Goal: Information Seeking & Learning: Learn about a topic

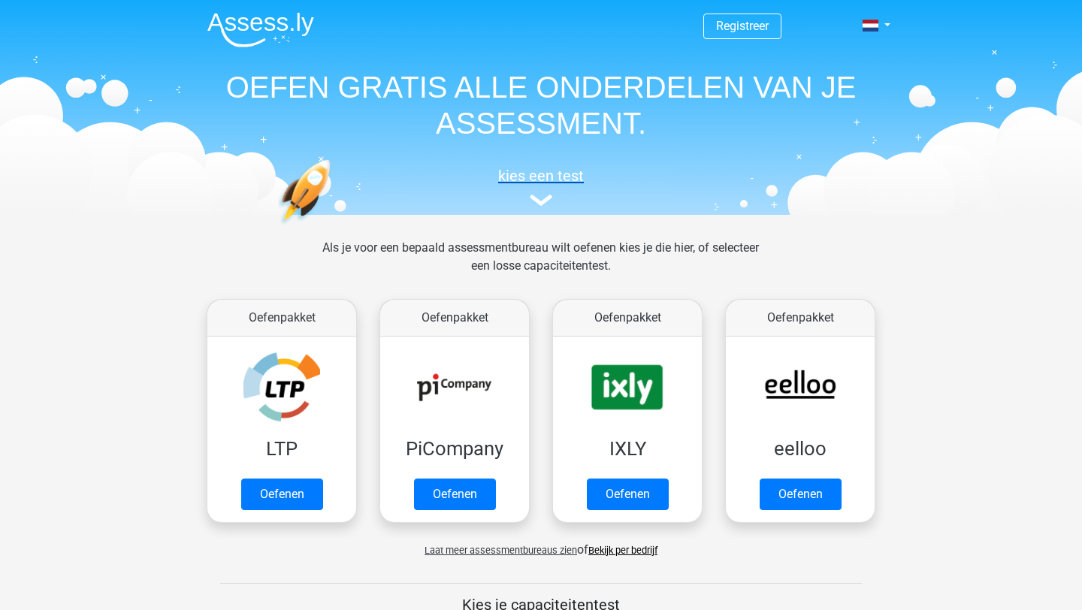
click at [541, 177] on h5 "kies een test" at bounding box center [540, 176] width 691 height 18
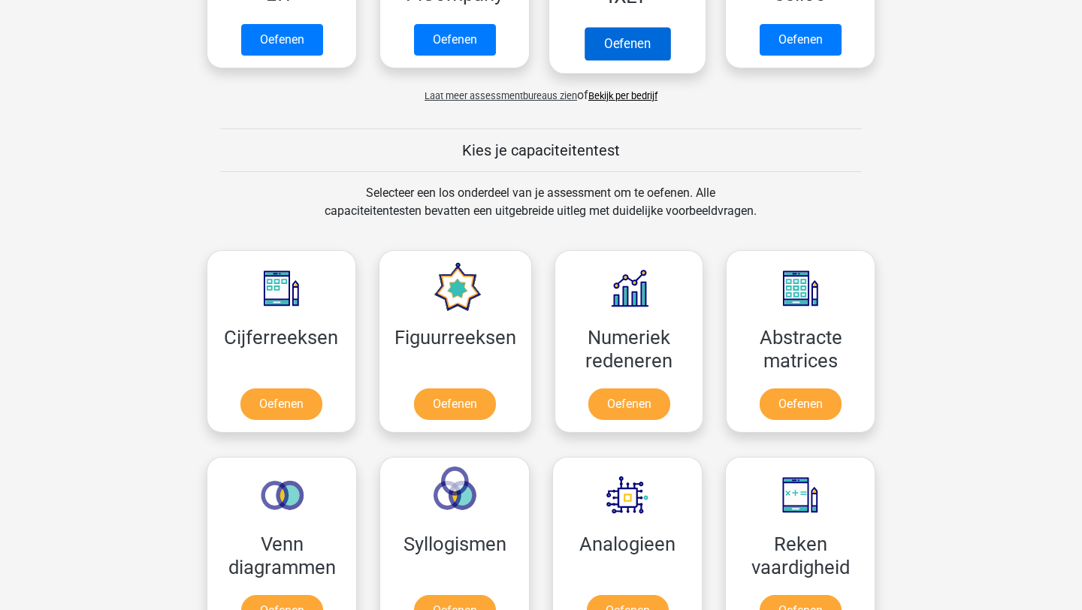
scroll to position [606, 0]
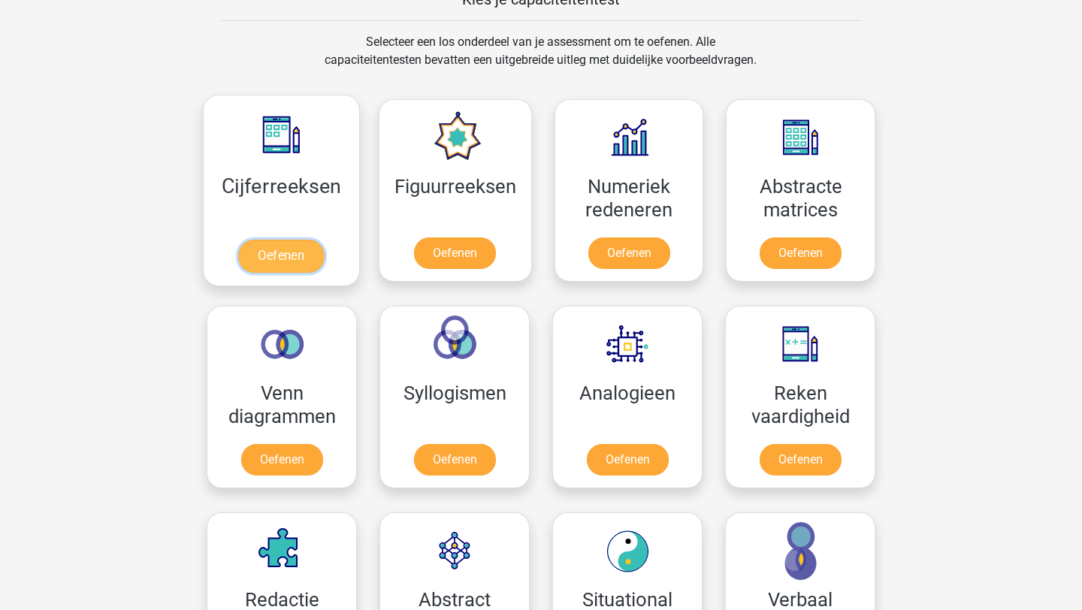
click at [301, 246] on link "Oefenen" at bounding box center [281, 256] width 86 height 33
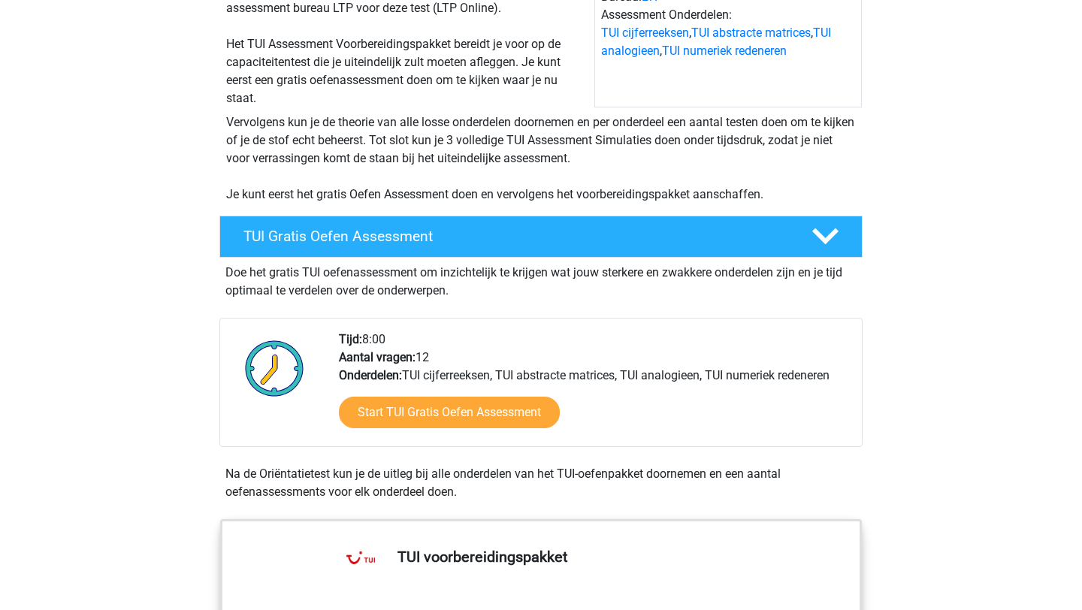
scroll to position [203, 0]
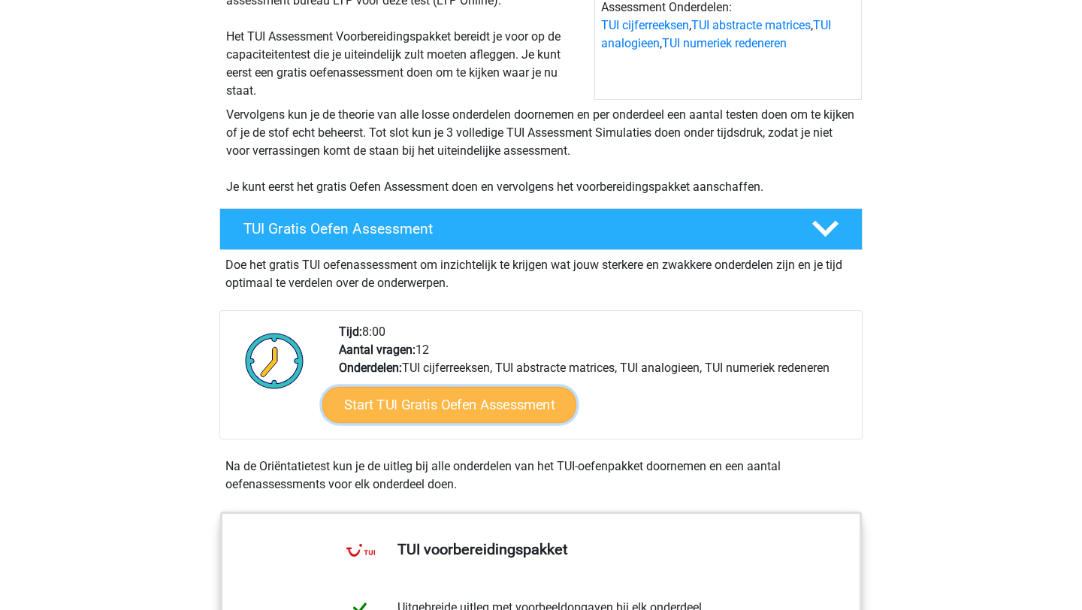
click at [401, 418] on link "Start TUI Gratis Oefen Assessment" at bounding box center [449, 405] width 254 height 36
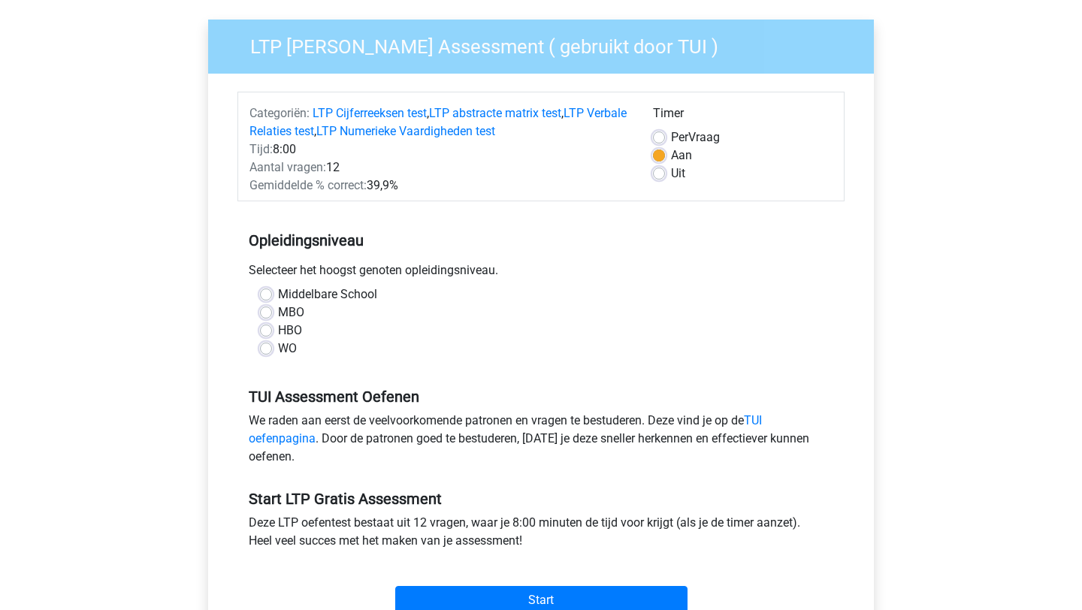
scroll to position [111, 0]
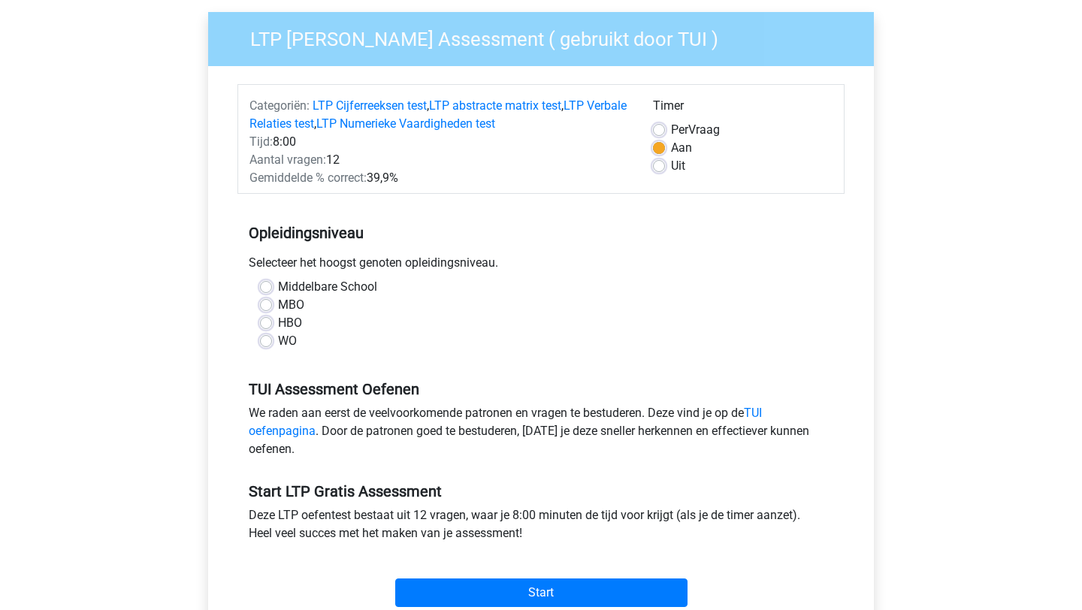
click at [278, 328] on label "HBO" at bounding box center [290, 323] width 24 height 18
click at [266, 328] on input "HBO" at bounding box center [266, 321] width 12 height 15
radio input "true"
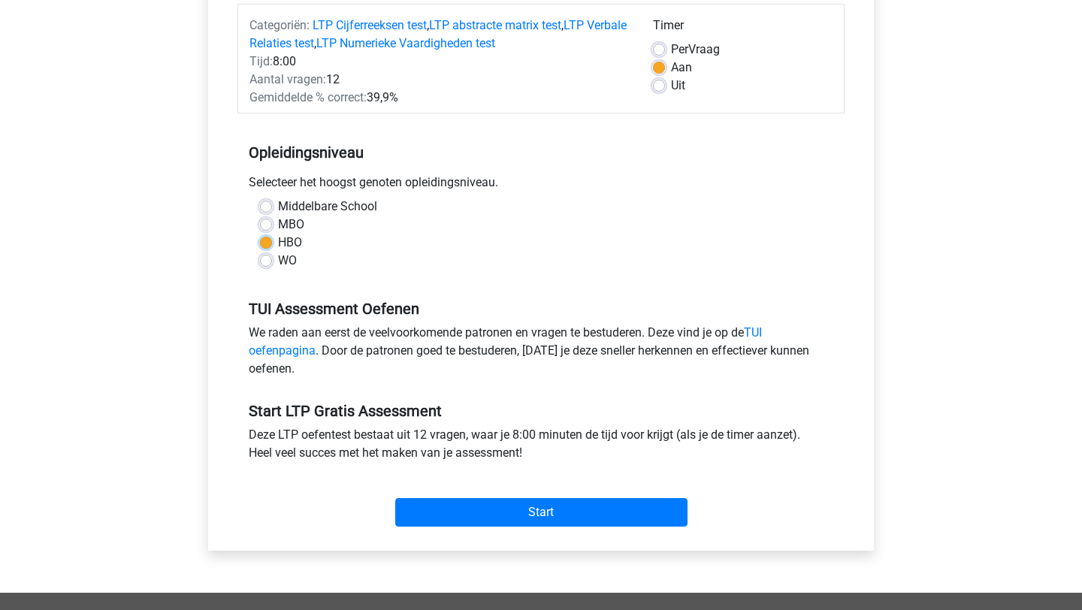
scroll to position [204, 0]
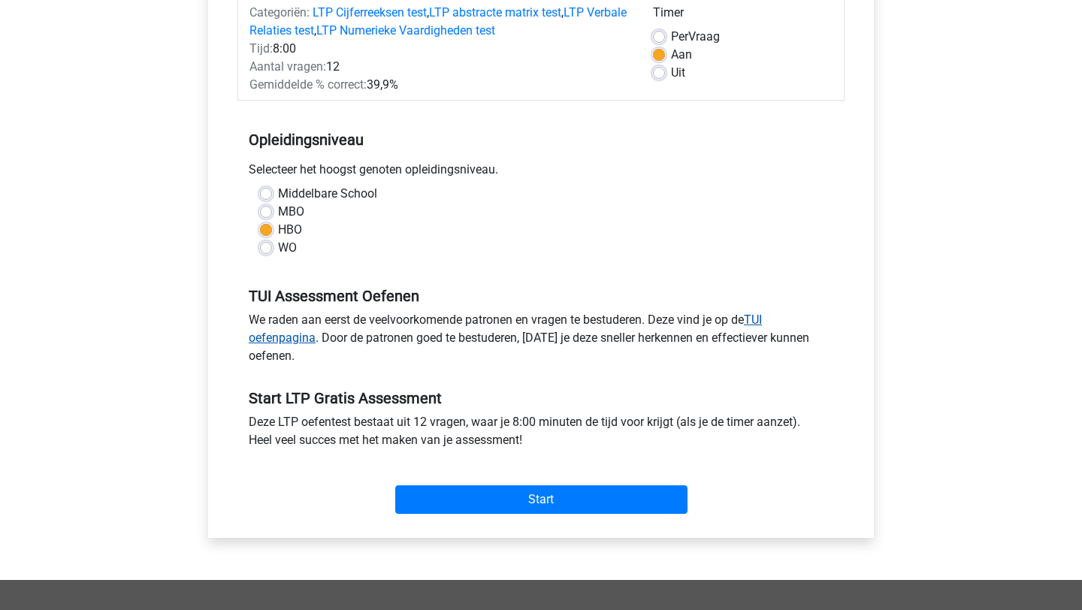
click at [300, 343] on link "TUI oefenpagina" at bounding box center [505, 329] width 513 height 32
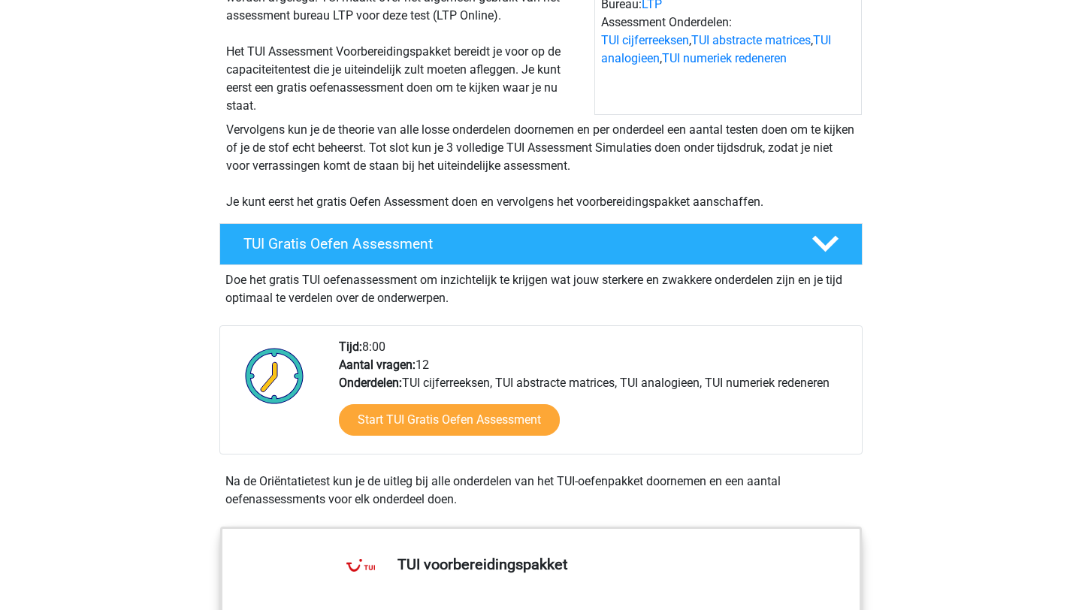
scroll to position [198, 0]
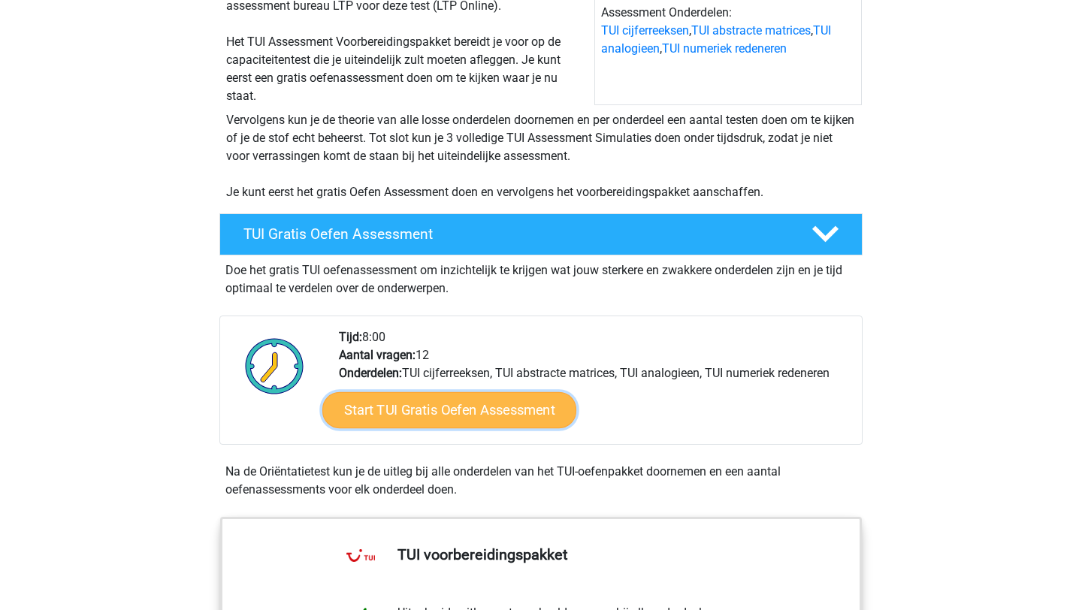
click at [379, 409] on link "Start TUI Gratis Oefen Assessment" at bounding box center [449, 410] width 254 height 36
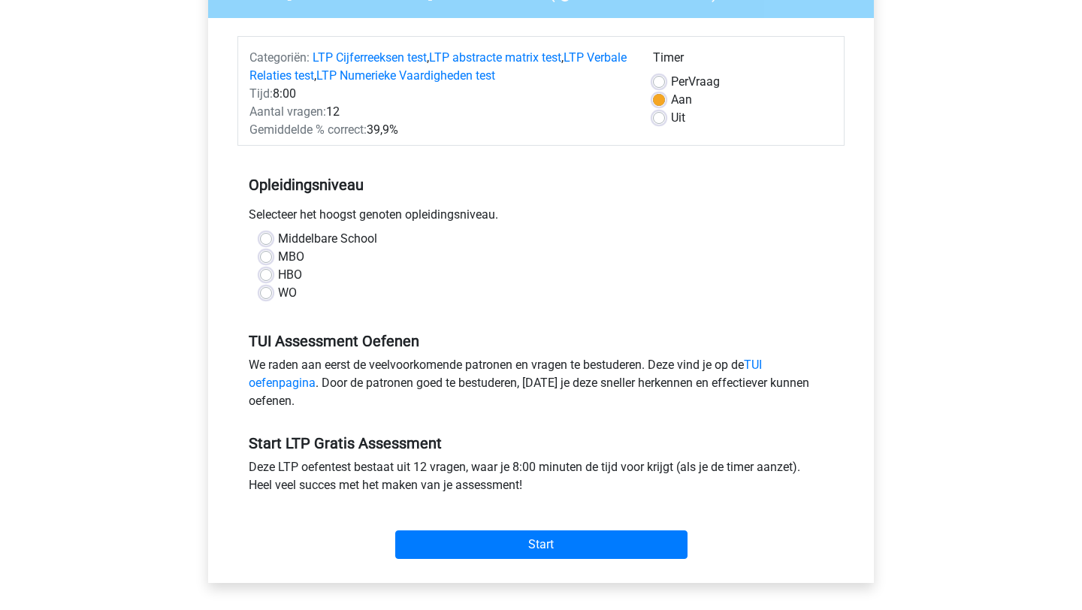
scroll to position [162, 0]
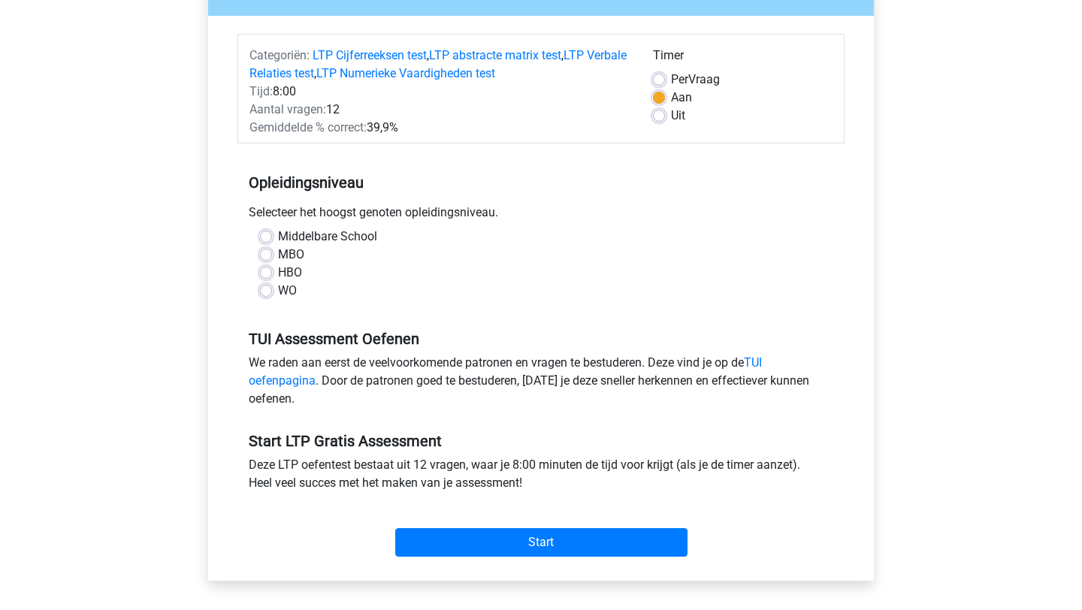
click at [278, 388] on div "We raden aan eerst de veelvoorkomende patronen en vragen te bestuderen. Deze vi…" at bounding box center [540, 384] width 607 height 60
click at [274, 384] on link "TUI oefenpagina" at bounding box center [505, 371] width 513 height 32
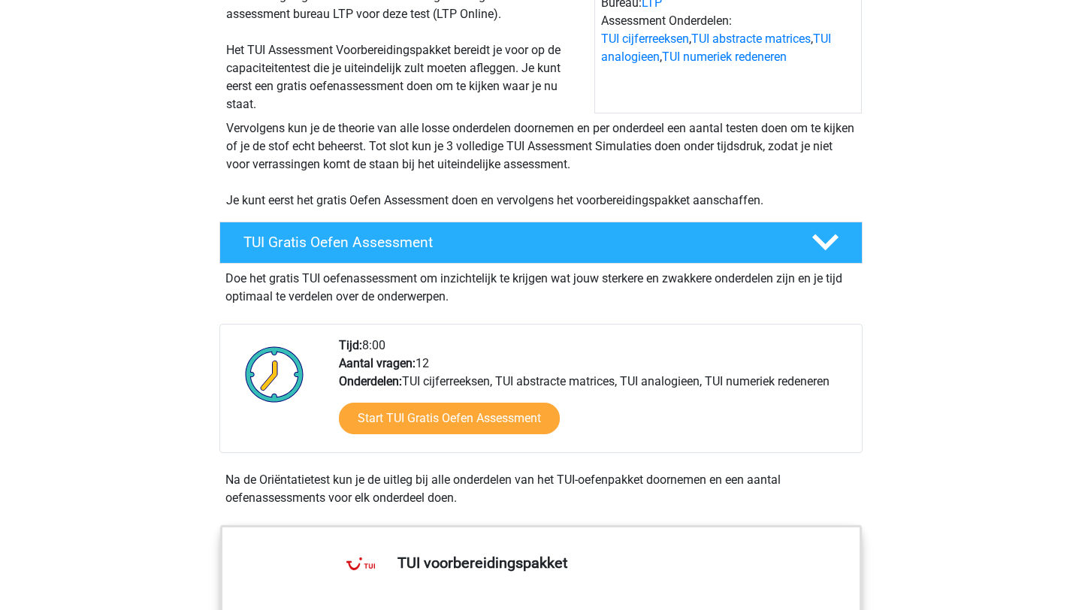
scroll to position [204, 0]
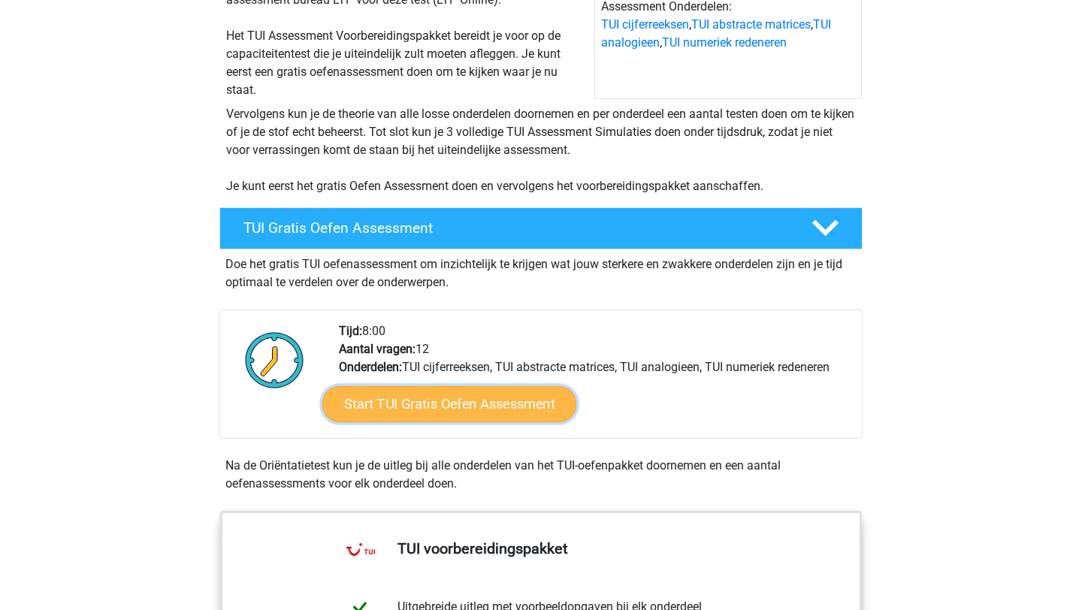
click at [465, 406] on link "Start TUI Gratis Oefen Assessment" at bounding box center [449, 404] width 254 height 36
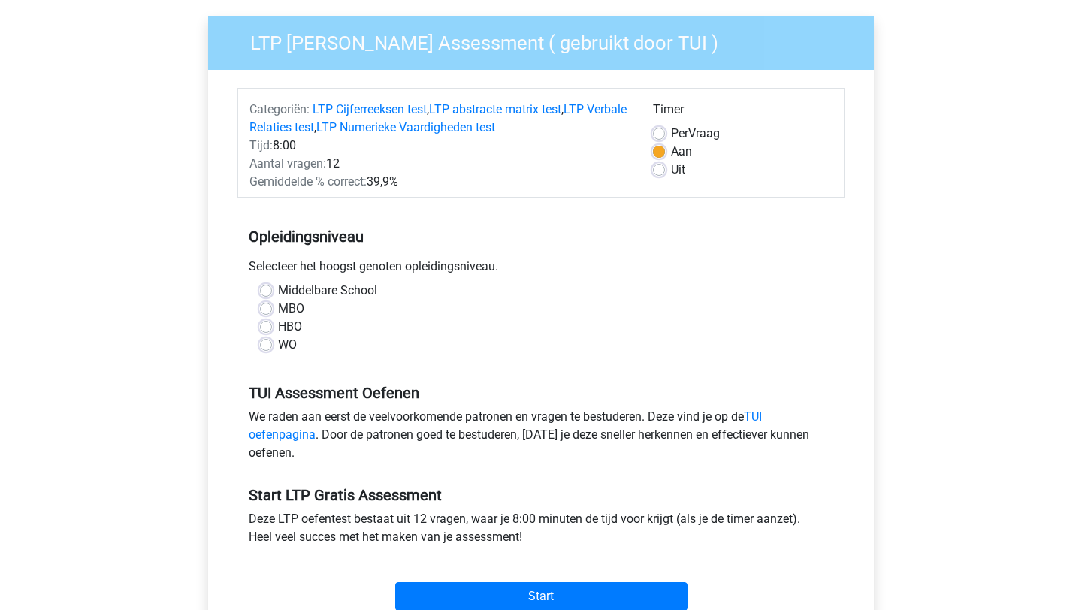
click at [284, 325] on label "HBO" at bounding box center [290, 327] width 24 height 18
click at [272, 325] on input "HBO" at bounding box center [266, 325] width 12 height 15
radio input "true"
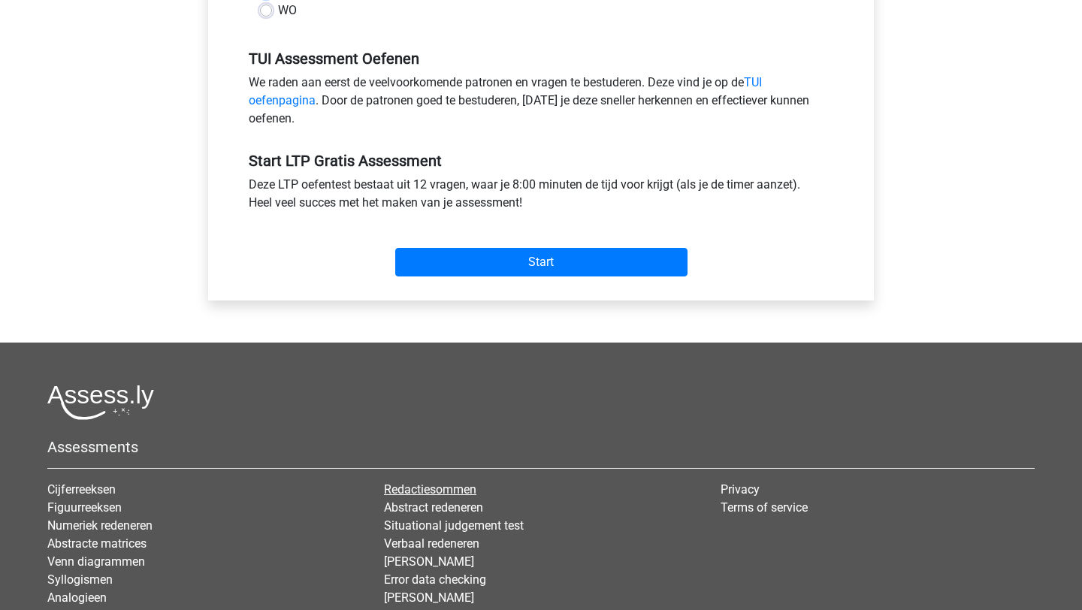
scroll to position [571, 0]
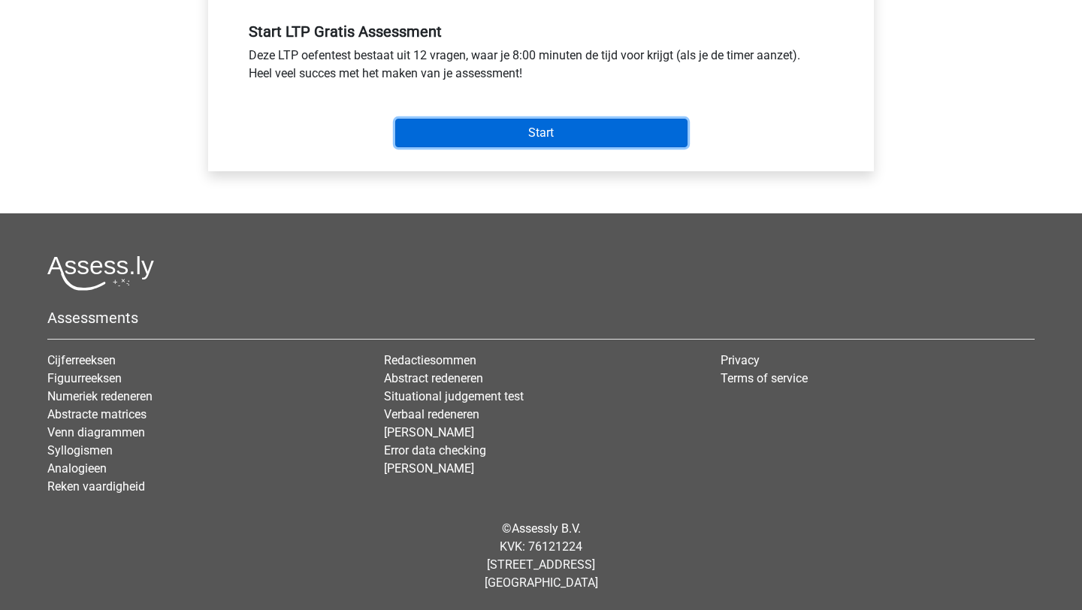
click at [476, 128] on input "Start" at bounding box center [541, 133] width 292 height 29
click at [504, 130] on input "Start" at bounding box center [541, 133] width 292 height 29
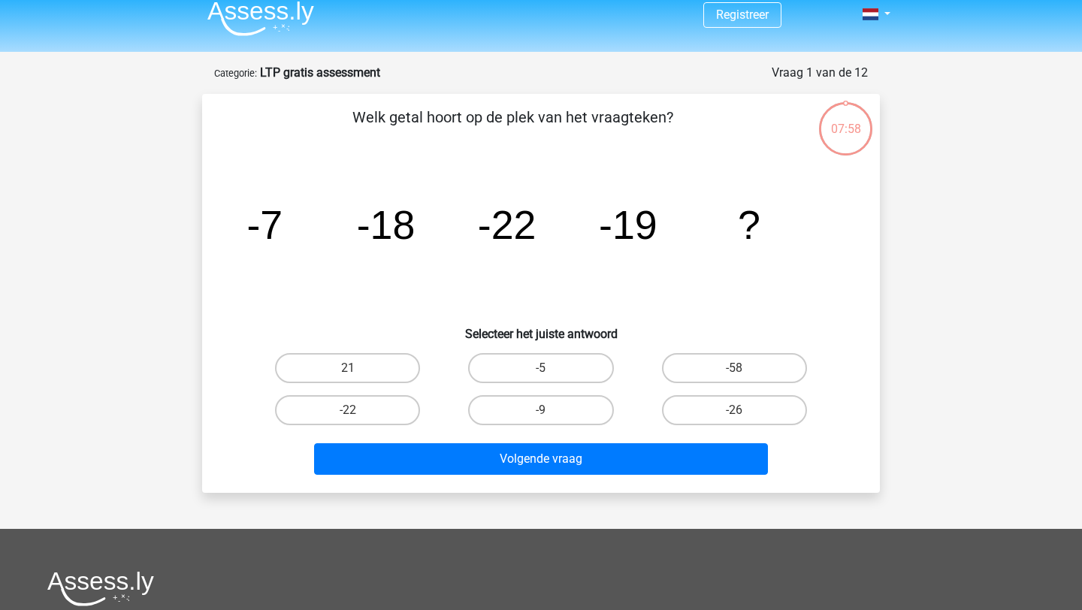
scroll to position [12, 0]
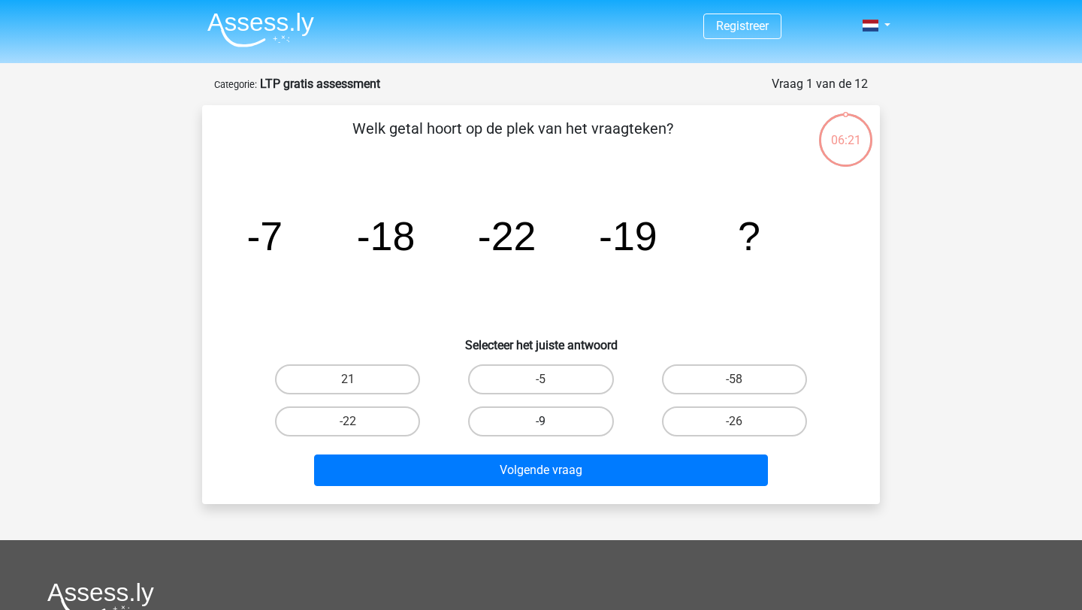
click at [509, 424] on label "-9" at bounding box center [540, 421] width 145 height 30
click at [541, 424] on input "-9" at bounding box center [546, 426] width 10 height 10
radio input "true"
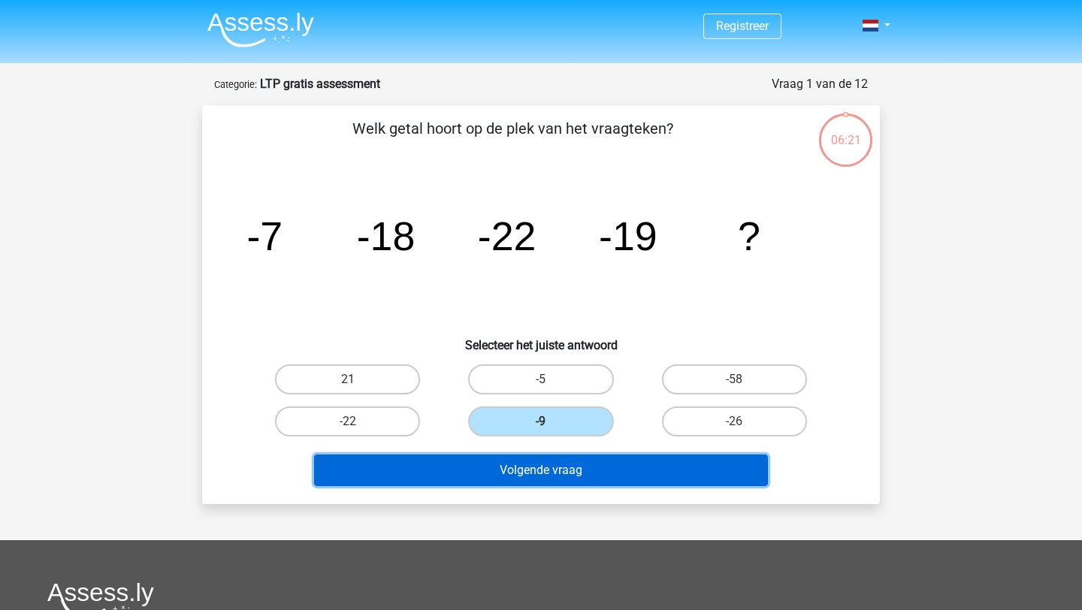
click at [494, 473] on button "Volgende vraag" at bounding box center [541, 471] width 455 height 32
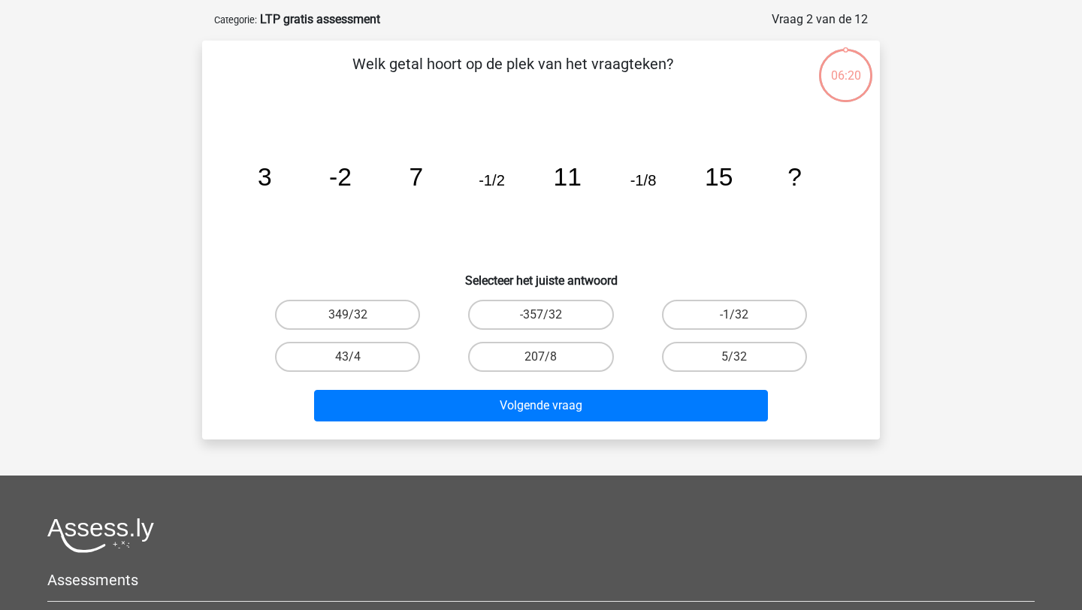
scroll to position [75, 0]
